Goal: Task Accomplishment & Management: Complete application form

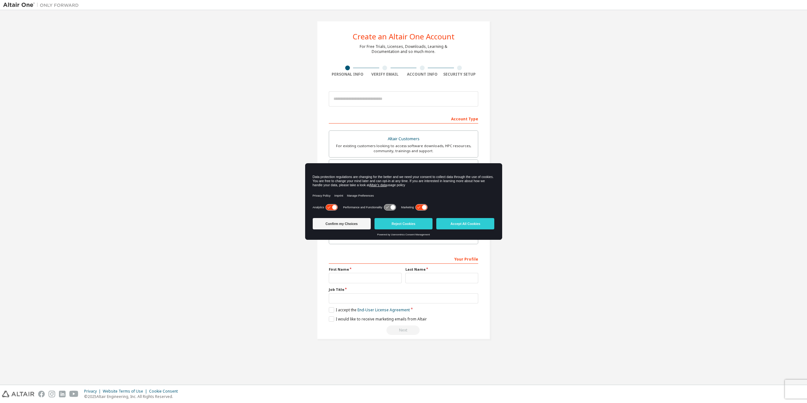
click at [387, 178] on div "Data protection regulations are changing for the better and we need your consen…" at bounding box center [404, 181] width 182 height 12
drag, startPoint x: 411, startPoint y: 225, endPoint x: 408, endPoint y: 218, distance: 7.1
click at [410, 224] on button "Reject Cookies" at bounding box center [404, 223] width 58 height 11
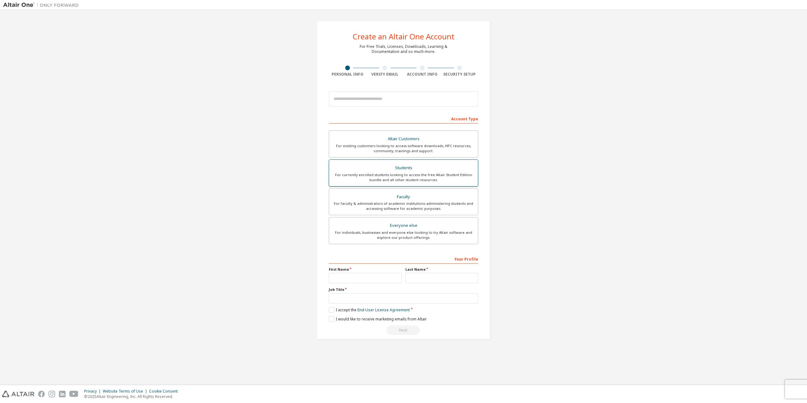
click at [384, 174] on div "For currently enrolled students looking to access the free Altair Student Editi…" at bounding box center [403, 177] width 141 height 10
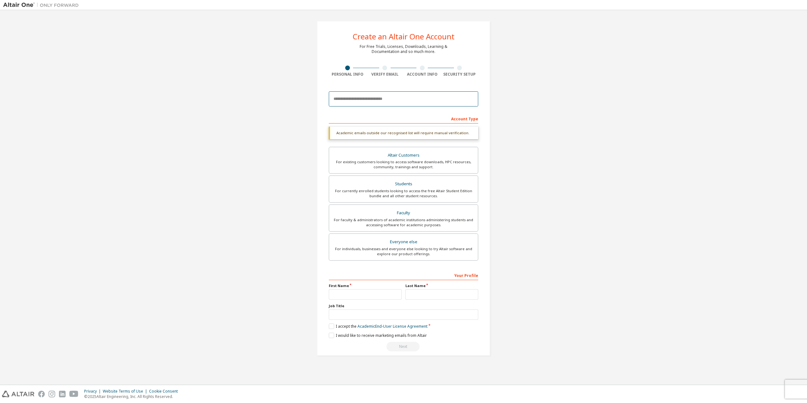
click at [369, 97] on input "email" at bounding box center [403, 98] width 149 height 15
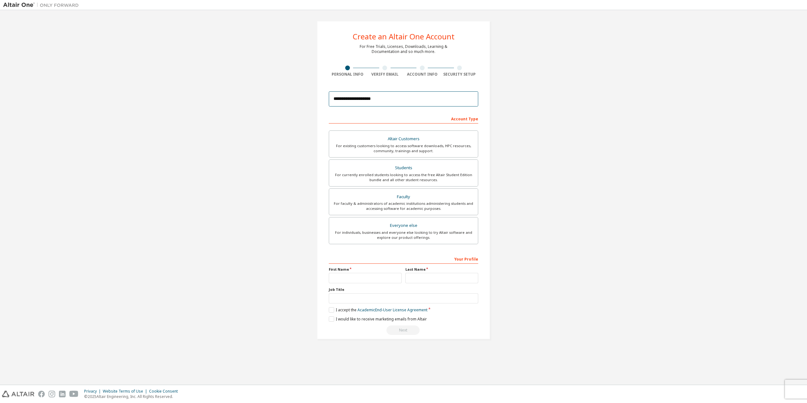
type input "**********"
click at [356, 282] on input "text" at bounding box center [365, 278] width 73 height 10
type input "*****"
click at [437, 280] on input "text" at bounding box center [441, 278] width 73 height 10
type input "****"
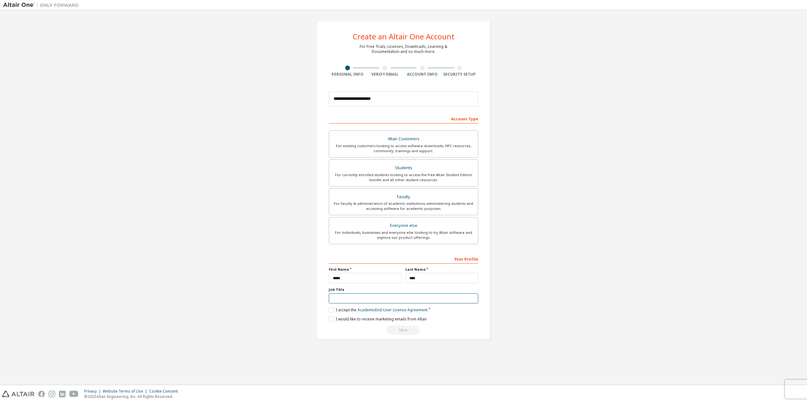
click at [433, 297] on input "text" at bounding box center [403, 299] width 149 height 10
type input "*******"
click at [332, 308] on label "I accept the Academic End-User License Agreement" at bounding box center [378, 309] width 99 height 5
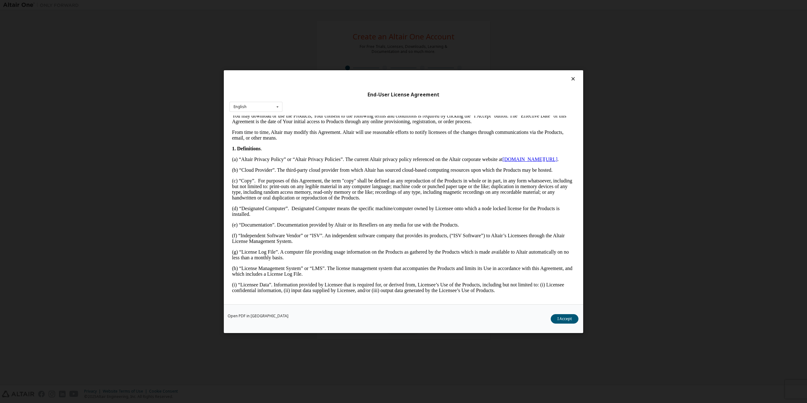
scroll to position [189, 0]
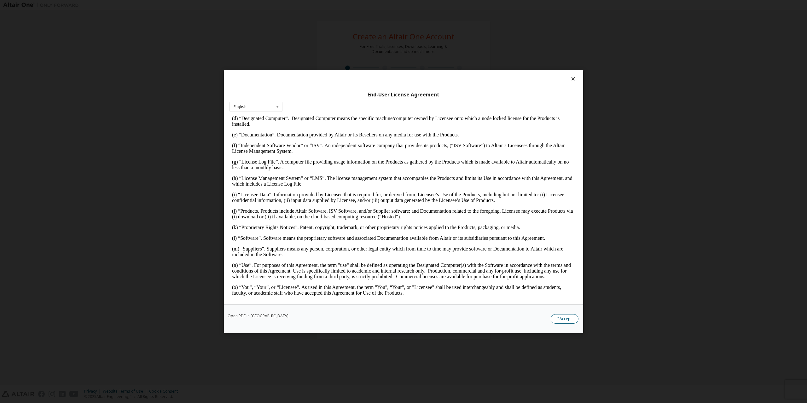
click at [553, 318] on button "I Accept" at bounding box center [565, 318] width 28 height 9
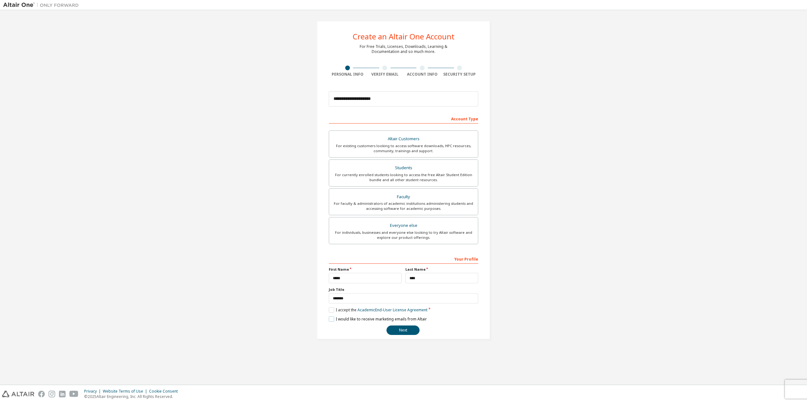
click at [331, 318] on label "I would like to receive marketing emails from Altair" at bounding box center [378, 319] width 98 height 5
click at [407, 330] on button "Next" at bounding box center [403, 330] width 33 height 9
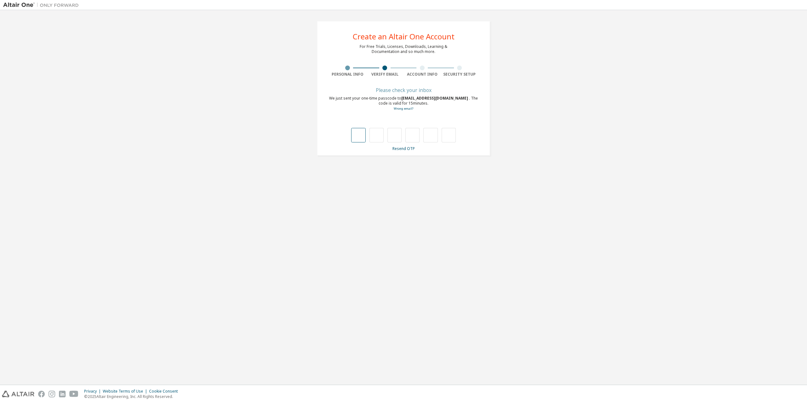
click at [361, 138] on input "text" at bounding box center [358, 135] width 14 height 15
click at [358, 136] on input "text" at bounding box center [358, 135] width 14 height 15
type input "*"
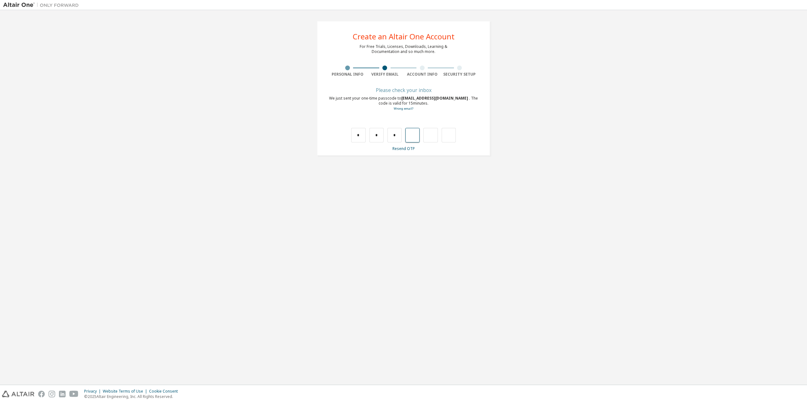
type input "*"
drag, startPoint x: 440, startPoint y: 111, endPoint x: 389, endPoint y: 109, distance: 51.4
click at [389, 109] on div "We have recognised your email domain and have automatically routed your user ac…" at bounding box center [403, 120] width 149 height 35
